Goal: Book appointment/travel/reservation

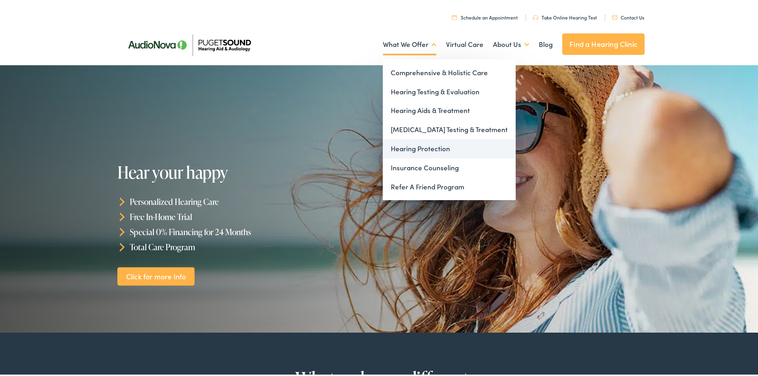
click at [407, 150] on link "Hearing Protection" at bounding box center [449, 147] width 133 height 19
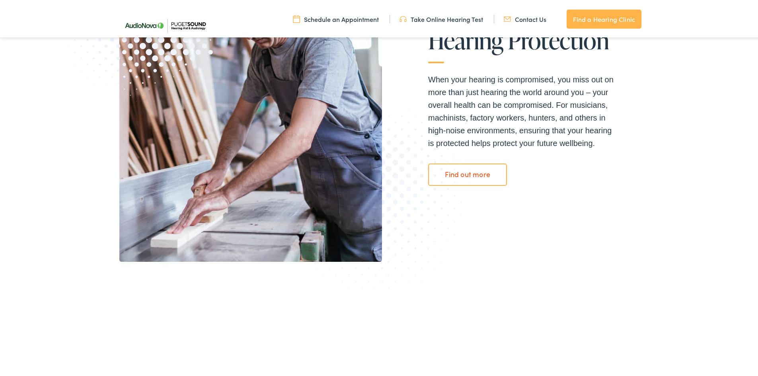
scroll to position [199, 0]
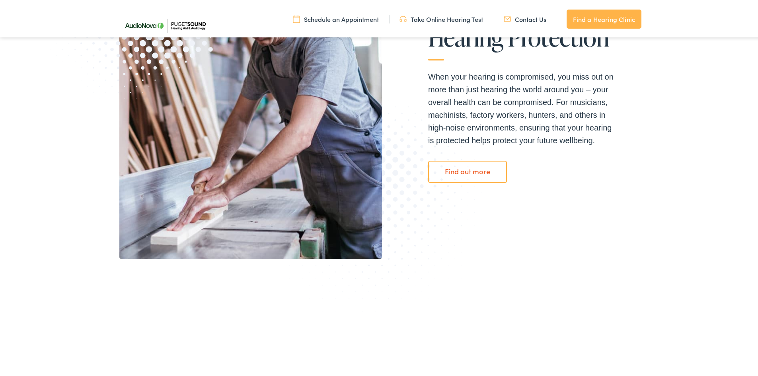
click at [465, 175] on link "Find out more" at bounding box center [467, 170] width 79 height 22
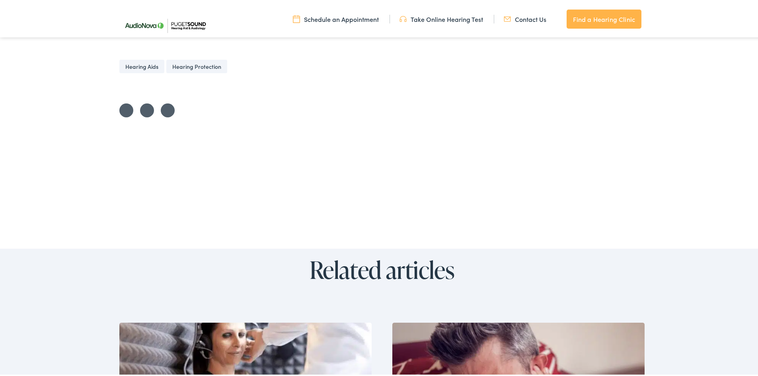
scroll to position [1830, 0]
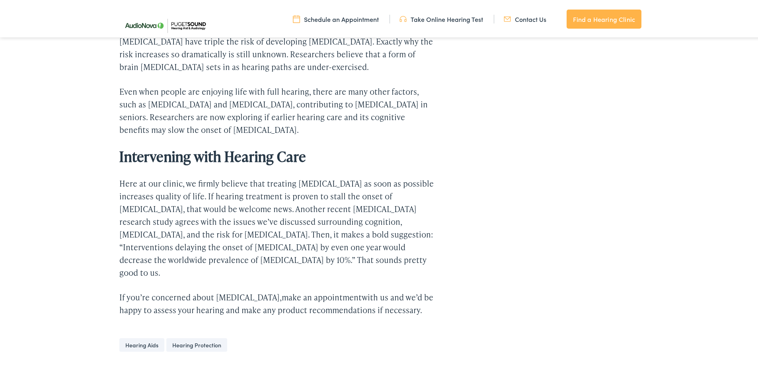
click at [202, 336] on link "Hearing Protection" at bounding box center [196, 343] width 61 height 14
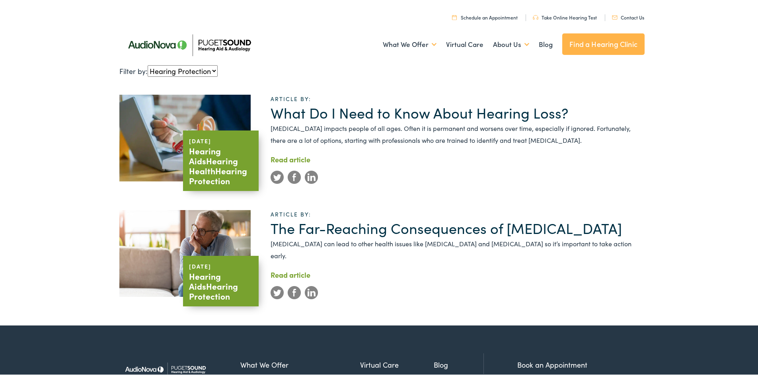
click at [566, 17] on link "Take Online Hearing Test" at bounding box center [565, 15] width 64 height 7
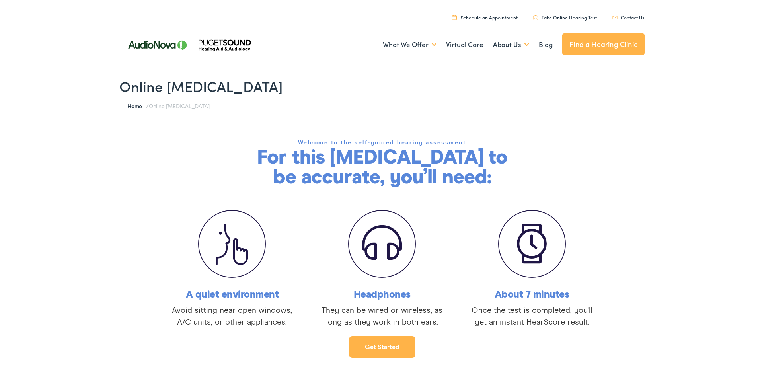
click at [480, 18] on link "Schedule an Appointment" at bounding box center [485, 15] width 66 height 7
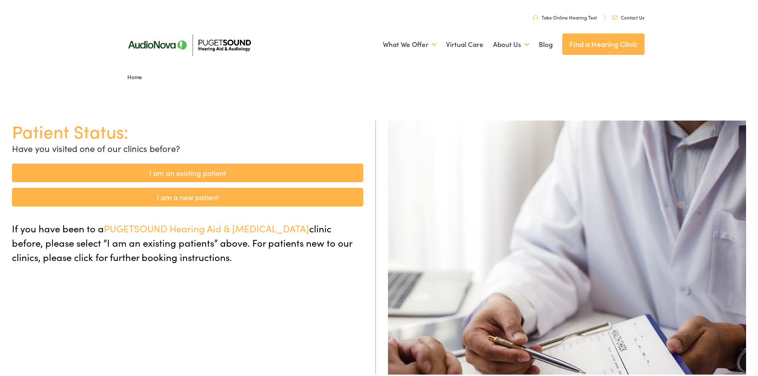
click at [183, 196] on link "I am a new patient" at bounding box center [187, 195] width 351 height 19
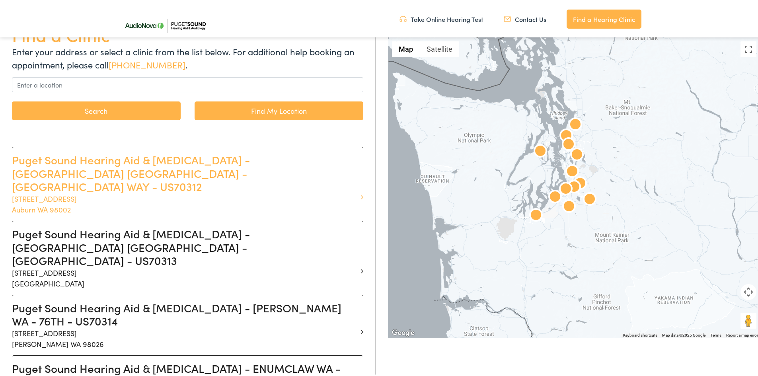
scroll to position [119, 0]
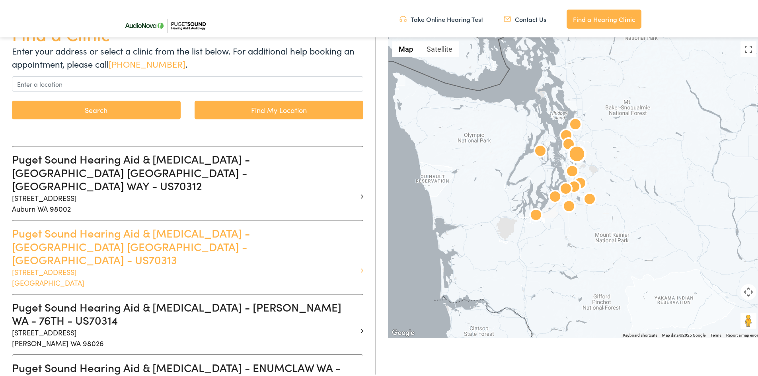
click at [168, 237] on h3 "Puget Sound Hearing Aid & Audiology - BELLEVUE WA - 116TH AVE - US70313" at bounding box center [184, 245] width 345 height 40
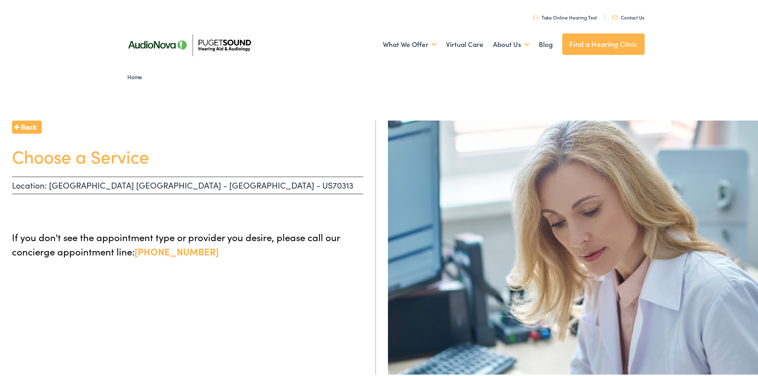
click at [193, 183] on p "Location: BELLEVUE WA - 116TH AVE - US70313" at bounding box center [187, 184] width 351 height 18
click at [89, 164] on h1 "Choose a Service" at bounding box center [187, 154] width 351 height 21
click at [123, 182] on p "Location: BELLEVUE WA - 116TH AVE - US70313" at bounding box center [187, 184] width 351 height 18
click at [630, 16] on link "Contact Us" at bounding box center [628, 15] width 32 height 7
